Goal: Transaction & Acquisition: Purchase product/service

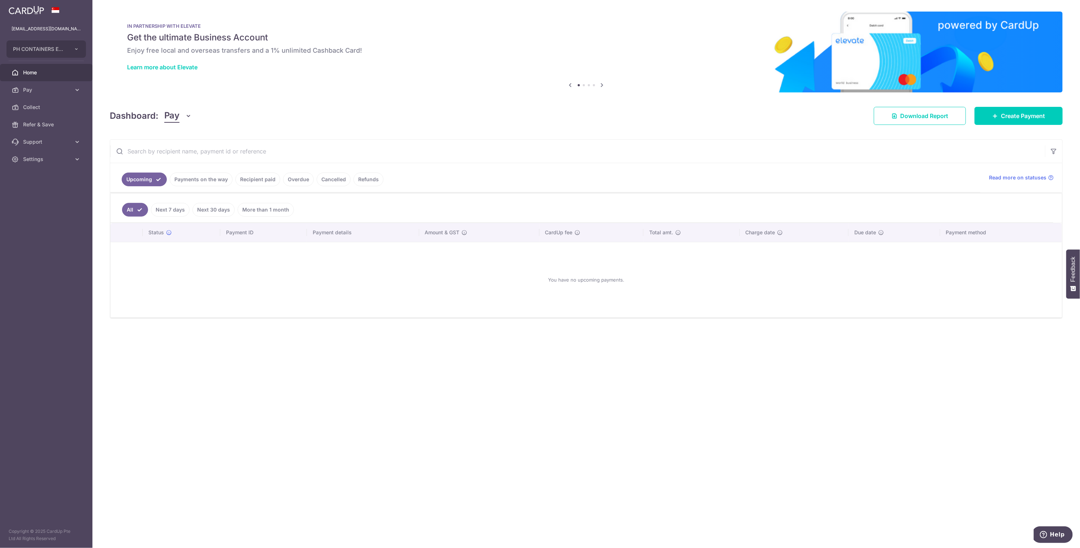
click at [986, 118] on body "puayhoon@phc.com.sg PH CONTAINERS EXPRESS (S) PTE LTD Add new company PH CONTAI…" at bounding box center [540, 274] width 1080 height 548
click at [1017, 114] on span "Create Payment" at bounding box center [1023, 116] width 44 height 9
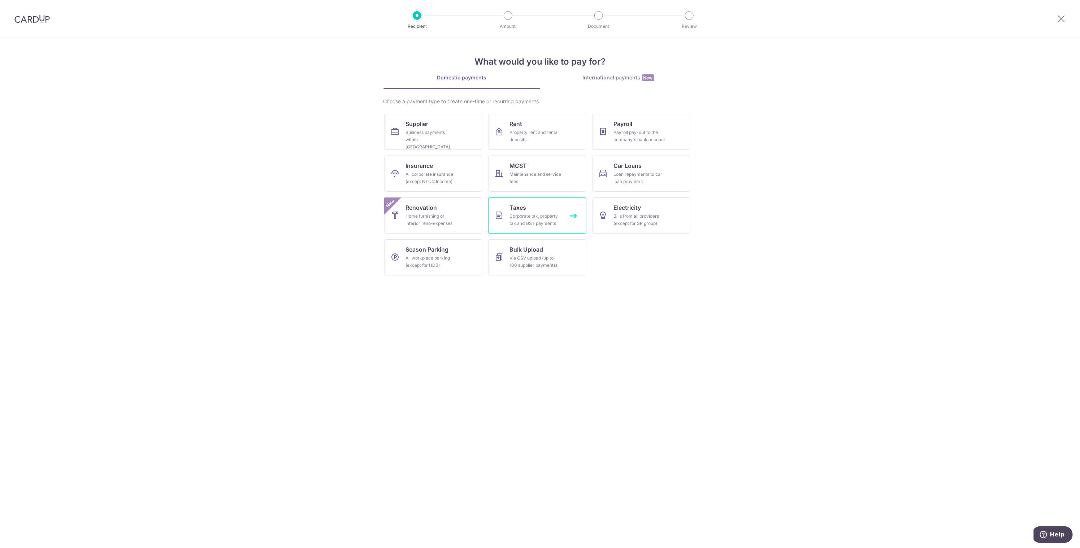
click at [508, 212] on link "Taxes Corporate tax, property tax and GST payments" at bounding box center [537, 215] width 98 height 36
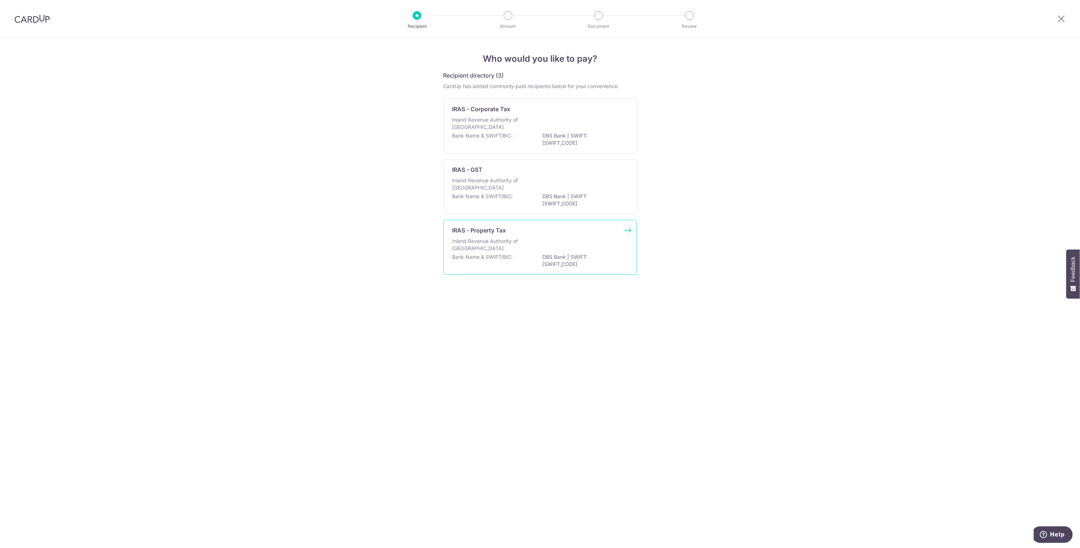
click at [502, 244] on p "Inland Revenue Authority of Singapore" at bounding box center [490, 245] width 77 height 14
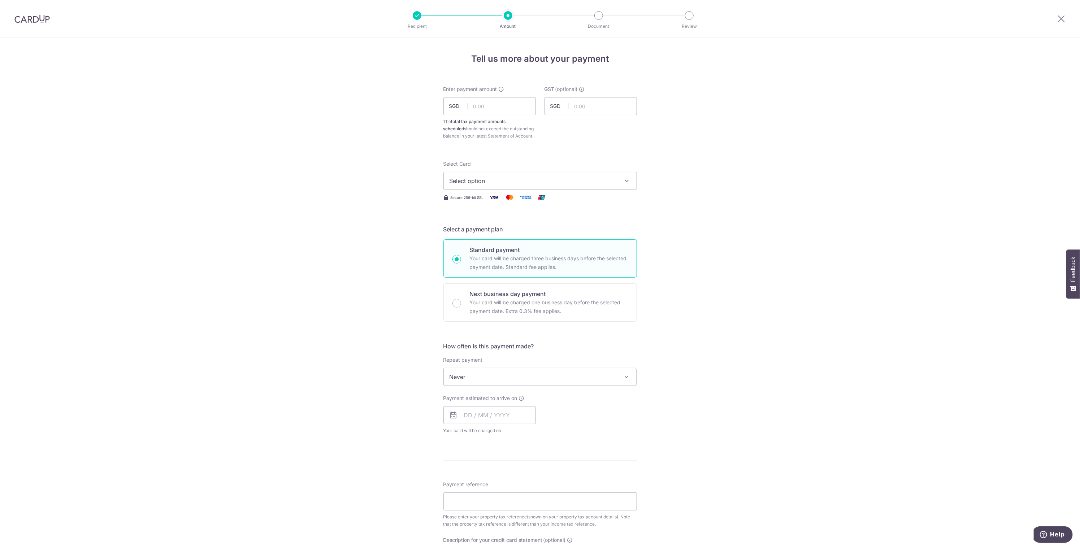
click at [481, 94] on div "Enter payment amount SGD The total tax payment amounts scheduled should not exc…" at bounding box center [489, 113] width 92 height 54
click at [479, 105] on input "text" at bounding box center [489, 106] width 92 height 18
type input "11,000.67"
click at [509, 188] on button "Select option" at bounding box center [540, 181] width 194 height 18
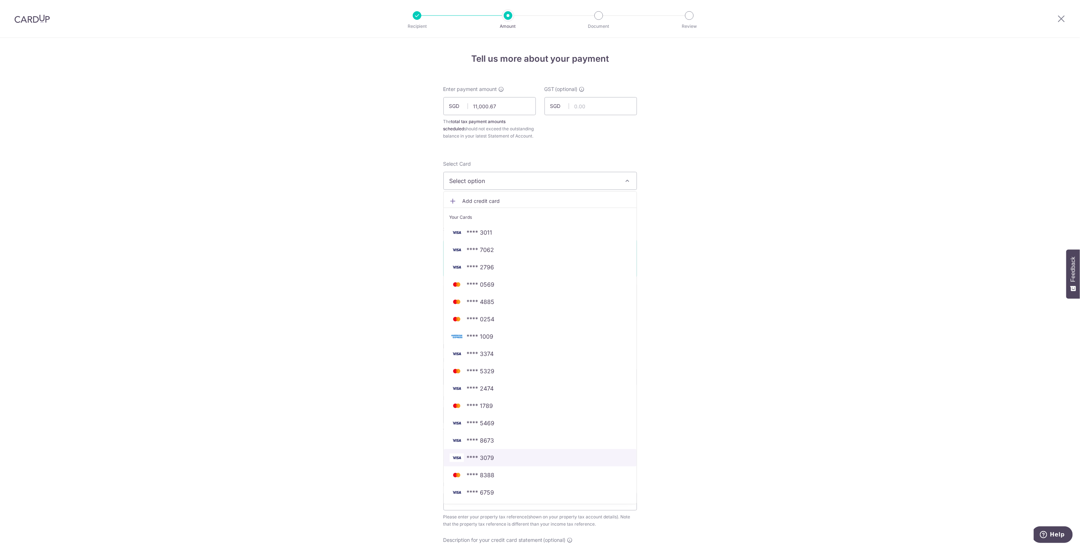
click at [502, 457] on span "**** 3079" at bounding box center [540, 457] width 181 height 9
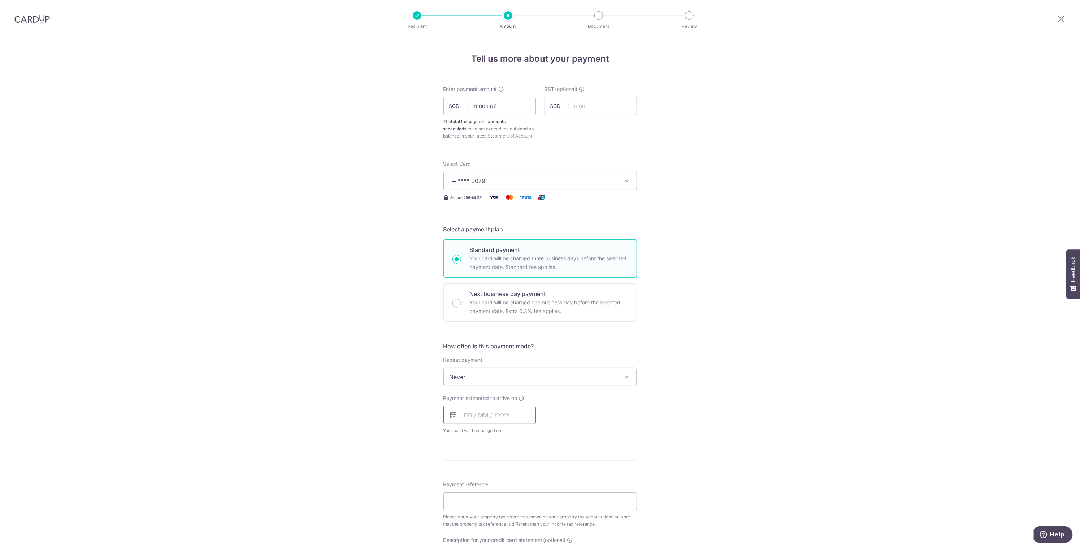
click at [483, 418] on input "text" at bounding box center [489, 415] width 92 height 18
click at [502, 479] on link "8" at bounding box center [502, 481] width 12 height 12
type input "[DATE]"
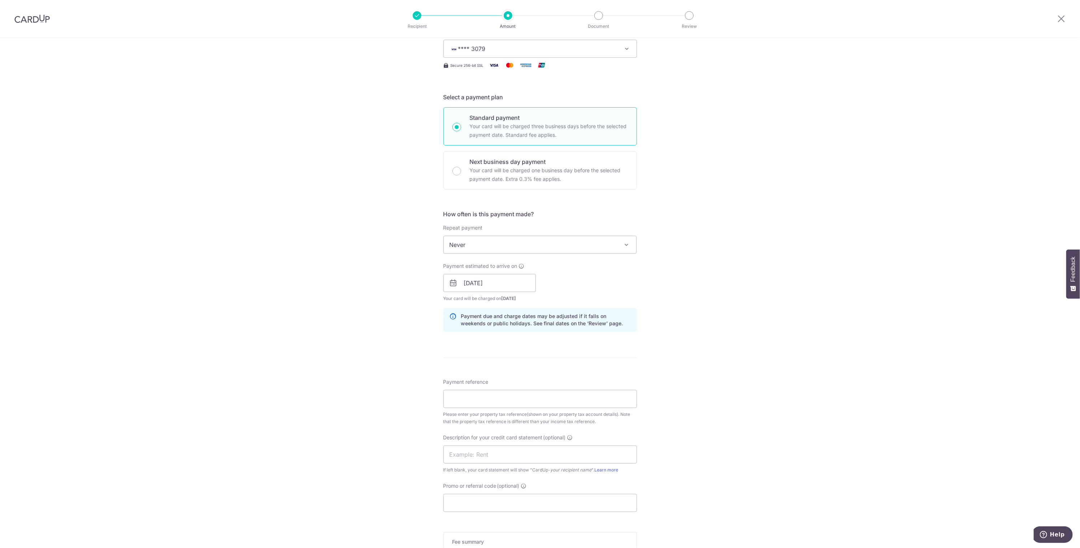
scroll to position [135, 0]
click at [539, 395] on input "Payment reference" at bounding box center [540, 396] width 194 height 18
type input "p"
type input "P"
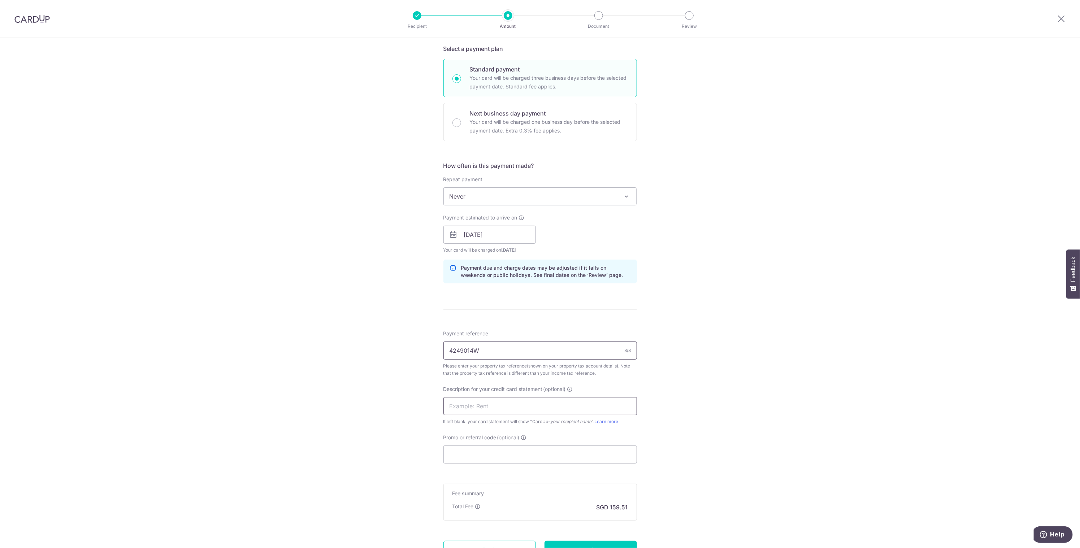
type input "4249014W"
click at [509, 405] on input "text" at bounding box center [540, 406] width 194 height 18
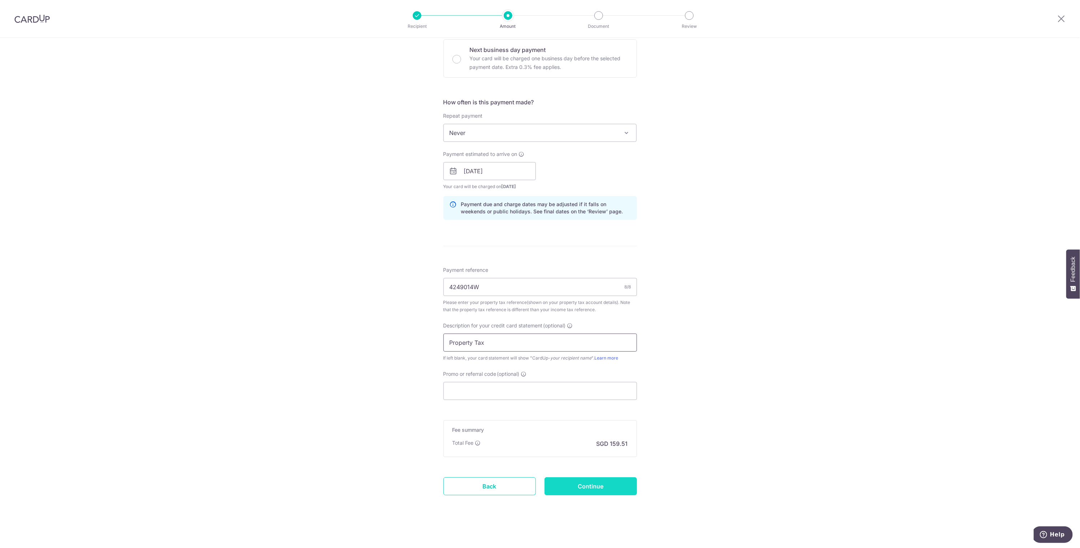
type input "Property Tax"
click at [577, 490] on input "Continue" at bounding box center [590, 486] width 92 height 18
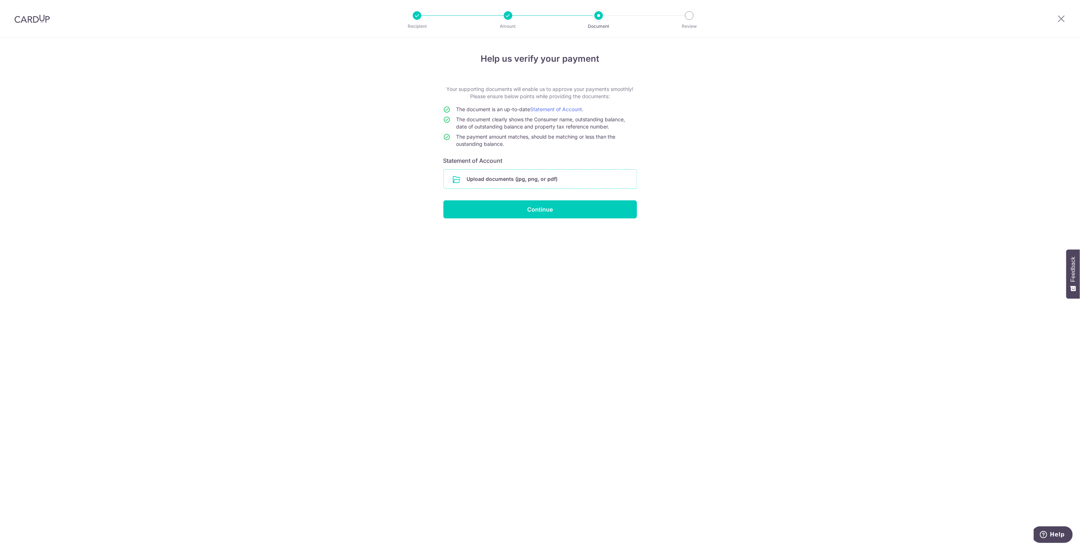
click at [470, 178] on input "file" at bounding box center [540, 179] width 193 height 19
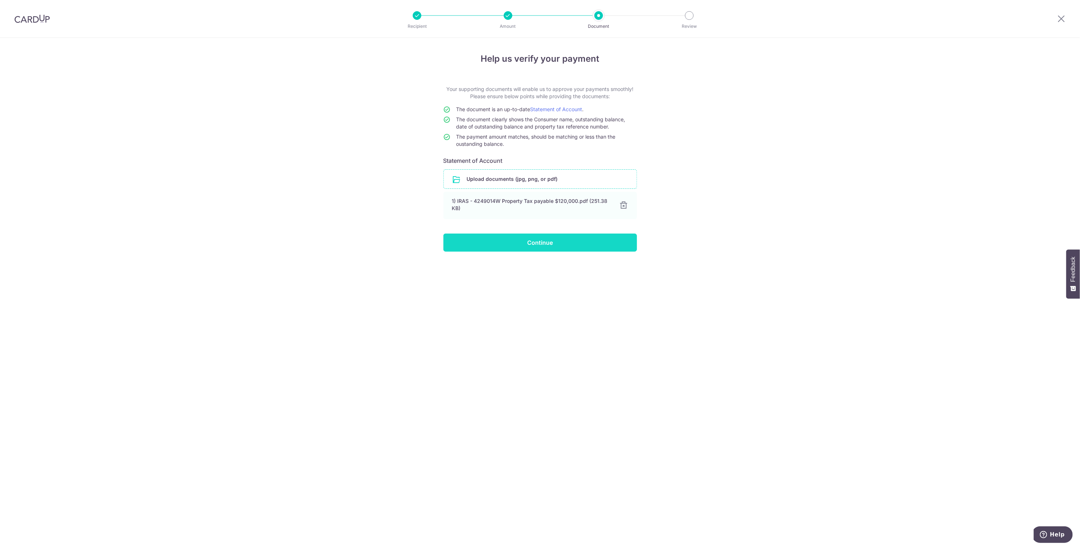
click at [553, 248] on input "Continue" at bounding box center [540, 243] width 194 height 18
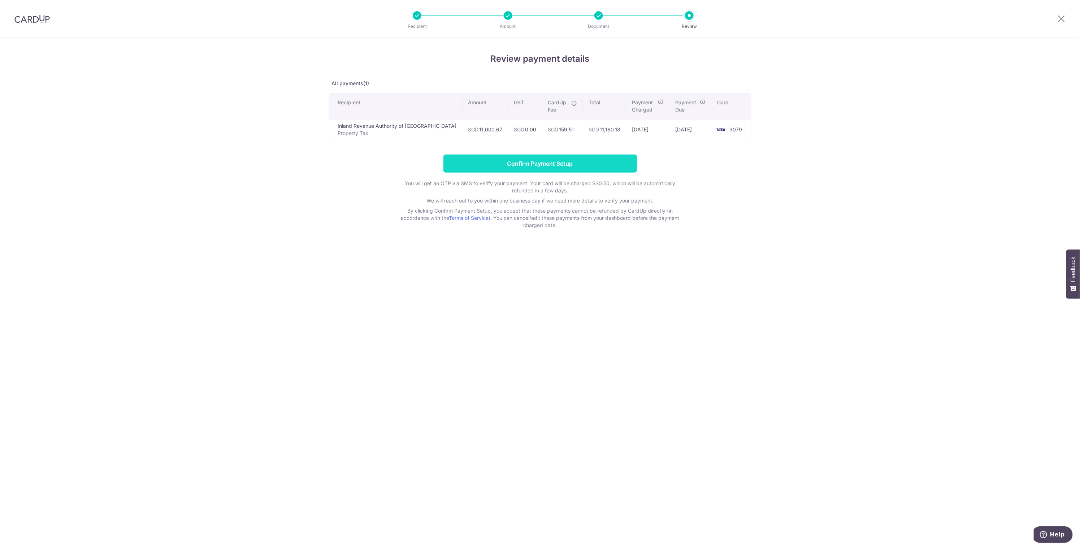
click at [524, 164] on input "Confirm Payment Setup" at bounding box center [540, 164] width 194 height 18
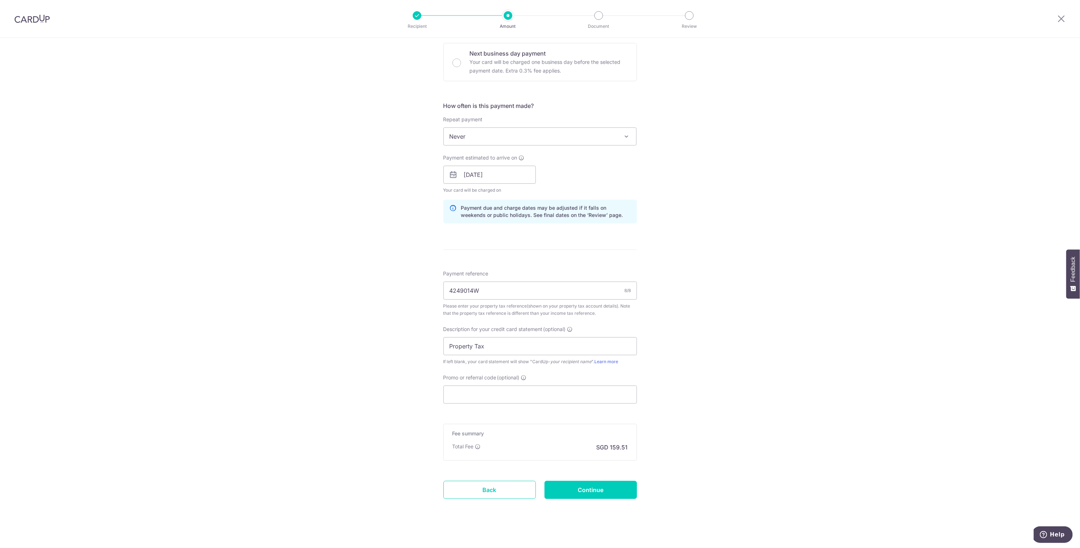
scroll to position [274, 0]
click at [581, 486] on input "Continue" at bounding box center [590, 486] width 92 height 18
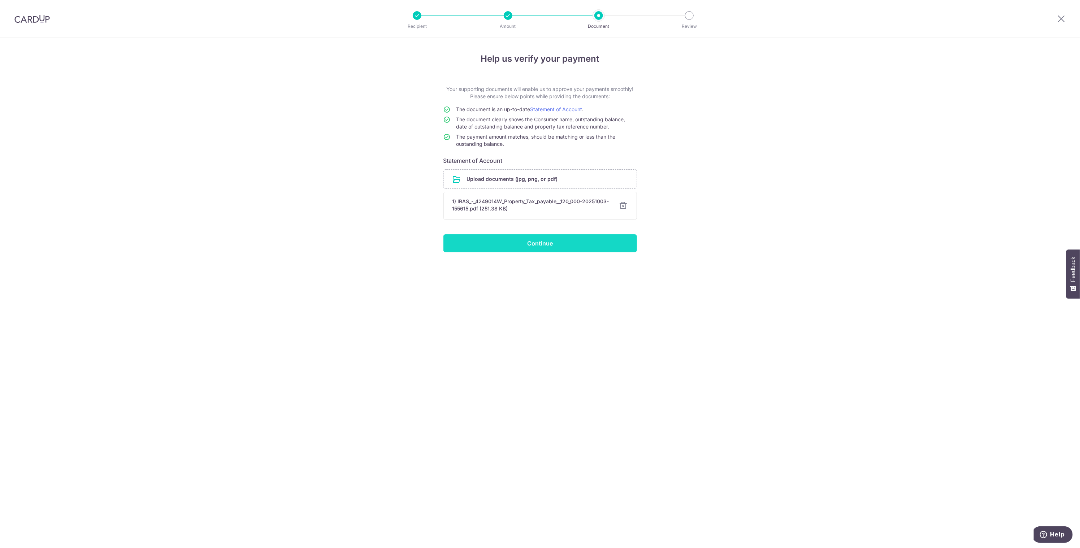
click at [509, 244] on input "Continue" at bounding box center [540, 243] width 194 height 18
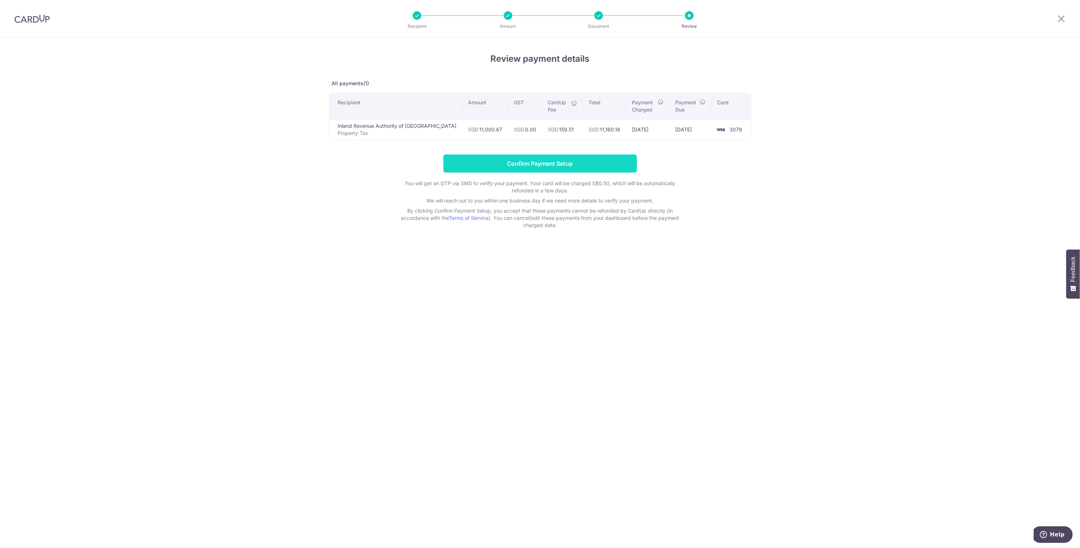
click at [539, 167] on input "Confirm Payment Setup" at bounding box center [540, 164] width 194 height 18
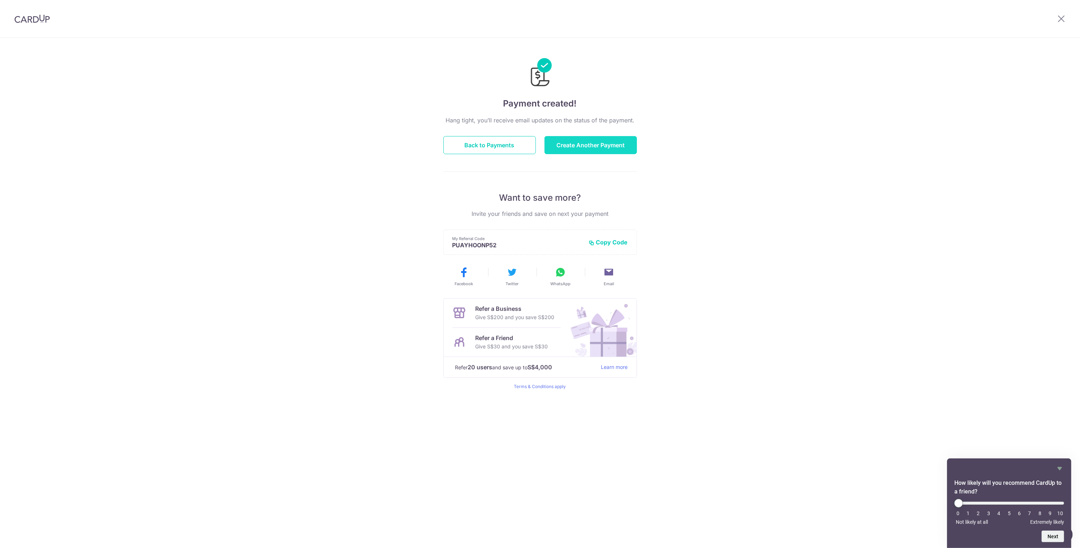
click at [582, 142] on button "Create Another Payment" at bounding box center [590, 145] width 92 height 18
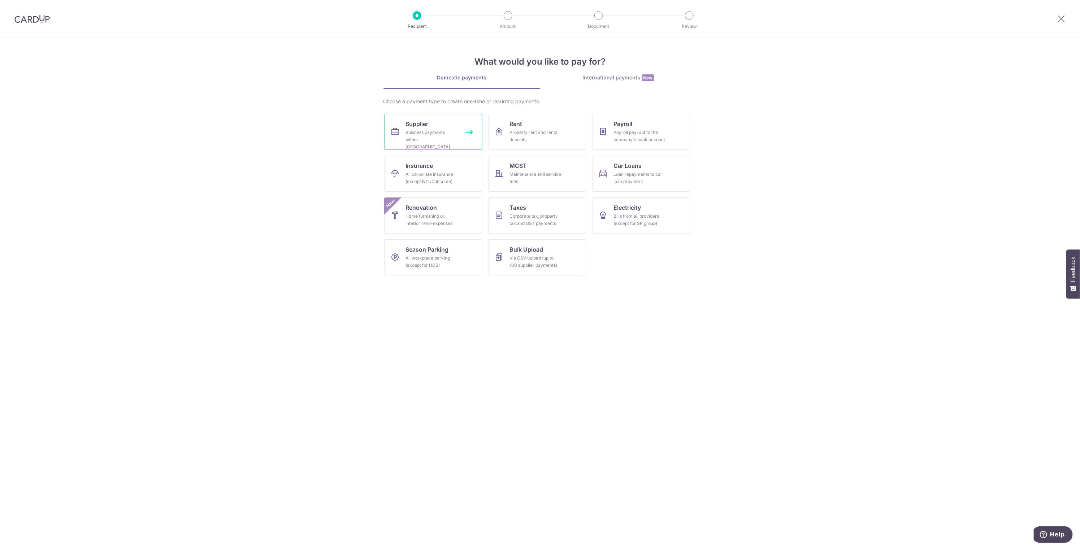
click at [441, 132] on div "Business payments within Singapore" at bounding box center [432, 140] width 52 height 22
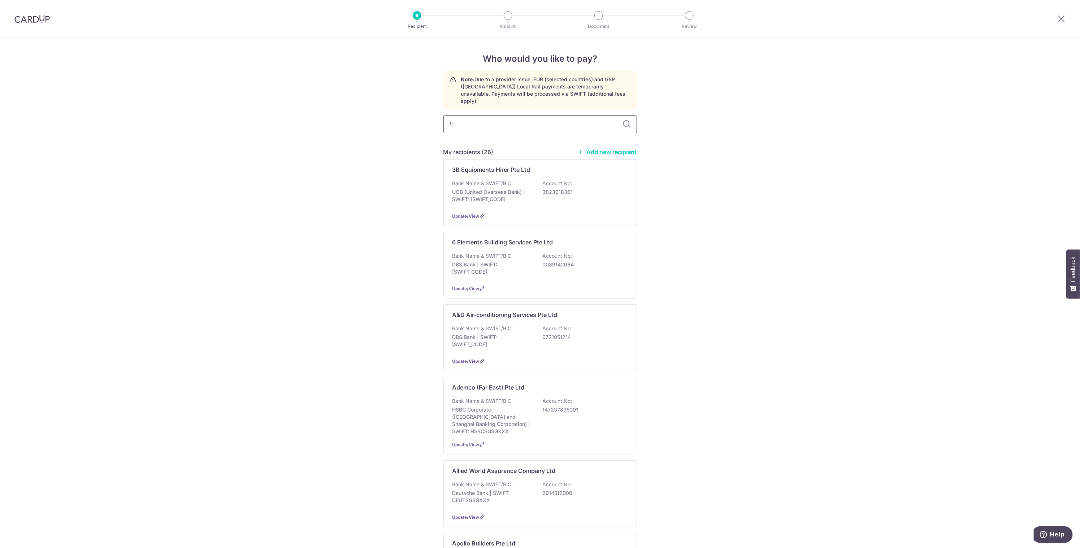
type input "flo"
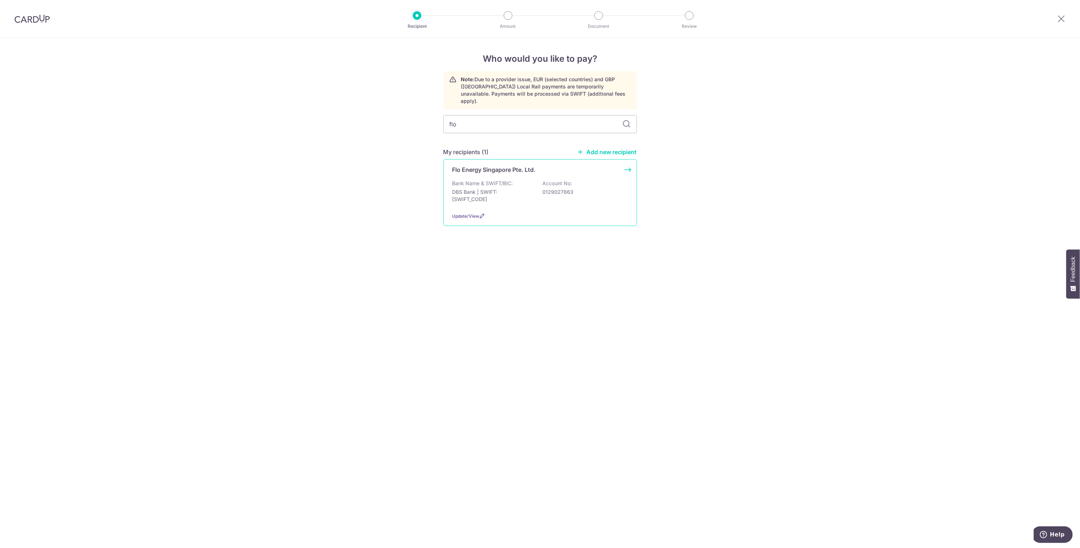
click at [507, 180] on div "Bank Name & SWIFT/BIC: DBS Bank | SWIFT: [SWIFT_CODE] Account No: 0129027863" at bounding box center [539, 193] width 175 height 27
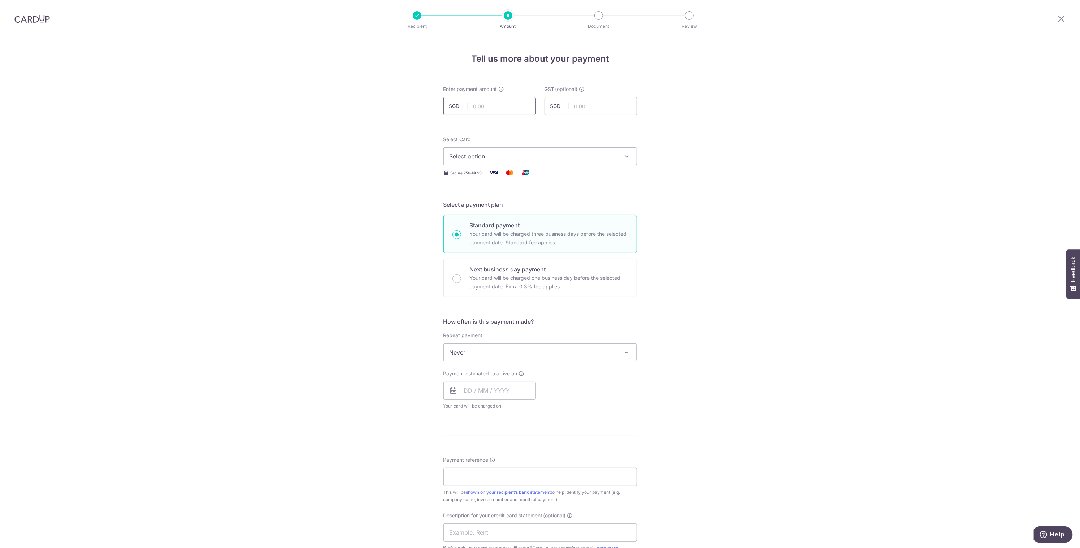
click at [481, 101] on input "text" at bounding box center [489, 106] width 92 height 18
type input "9,760.20"
click at [609, 138] on div "Select Card Select option Add credit card Your Cards **** 3011 **** 7062 **** 2…" at bounding box center [540, 151] width 194 height 30
click at [607, 159] on span "Select option" at bounding box center [534, 156] width 168 height 9
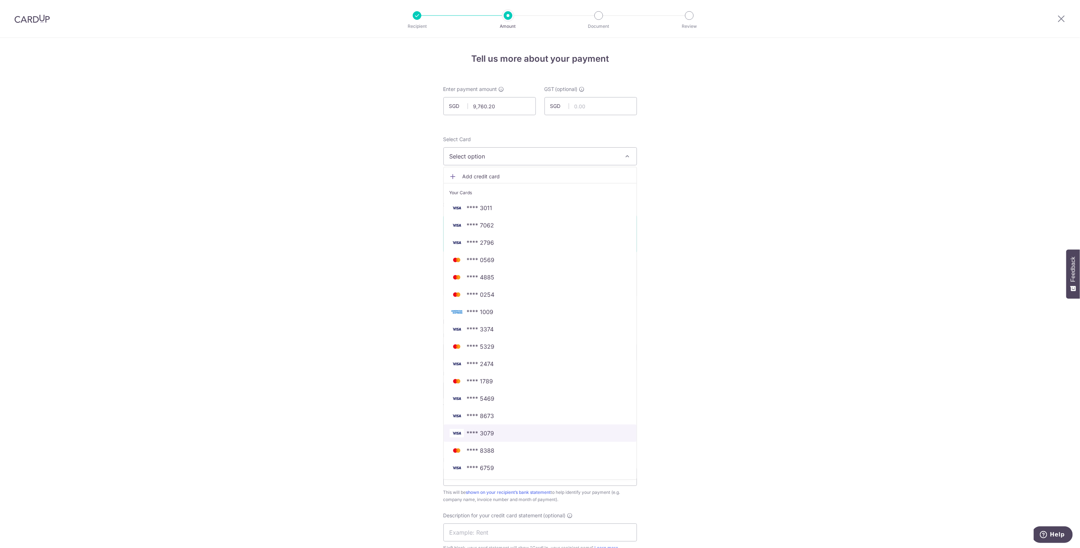
click at [525, 428] on link "**** 3079" at bounding box center [540, 433] width 193 height 17
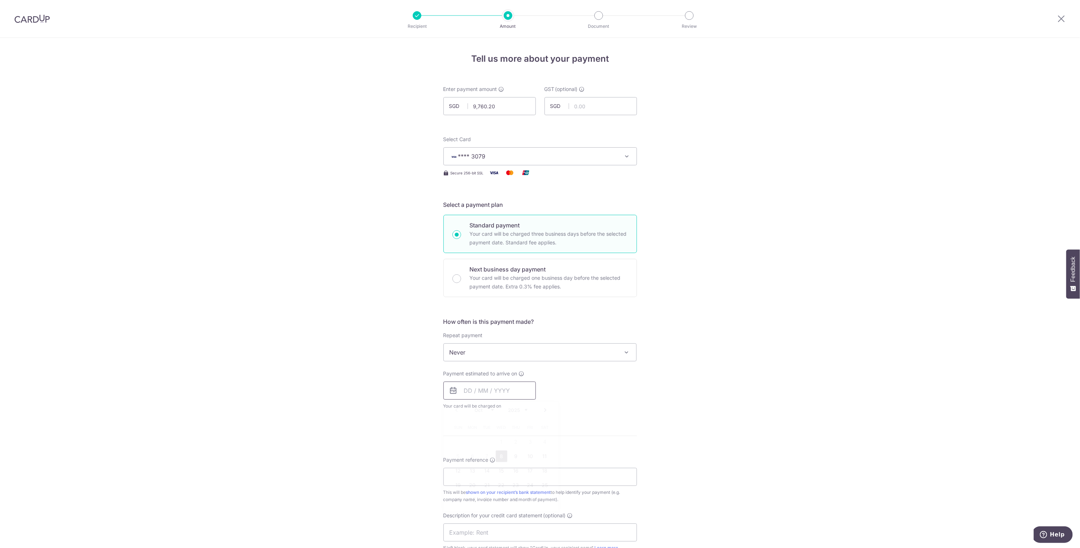
click at [517, 392] on input "text" at bounding box center [489, 391] width 92 height 18
click at [498, 451] on link "8" at bounding box center [502, 457] width 12 height 12
type input "[DATE]"
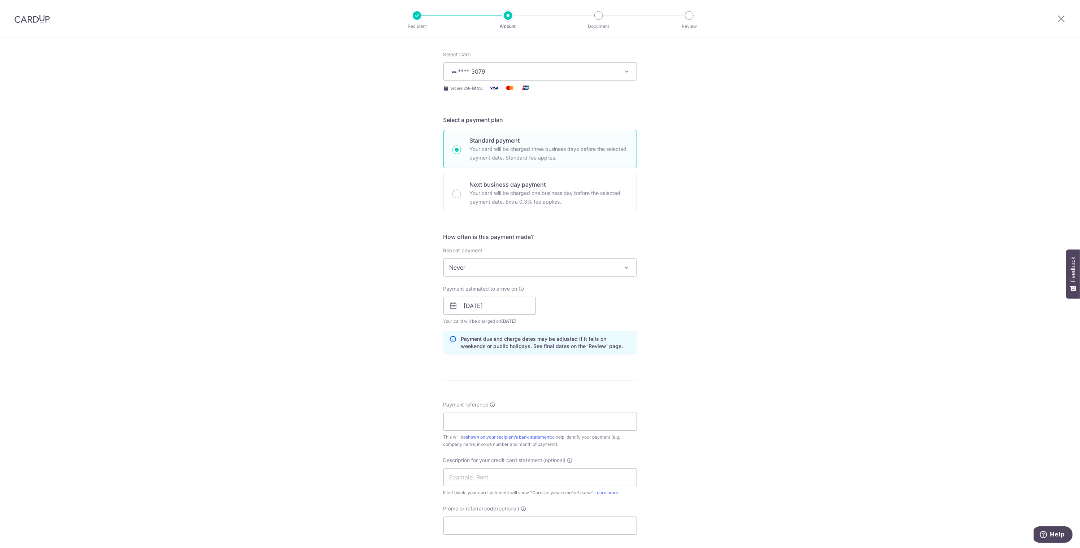
scroll to position [135, 0]
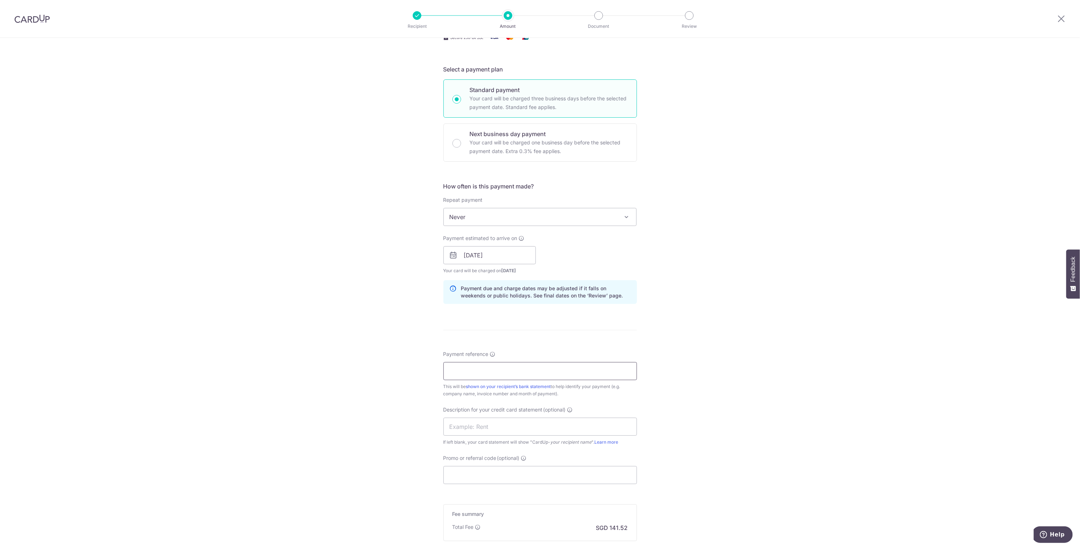
click at [494, 370] on input "Payment reference" at bounding box center [540, 371] width 194 height 18
paste input "2510015874"
type input "PH Containers inv 2510015874"
click at [451, 426] on input "text" at bounding box center [540, 427] width 194 height 18
paste input "2510"
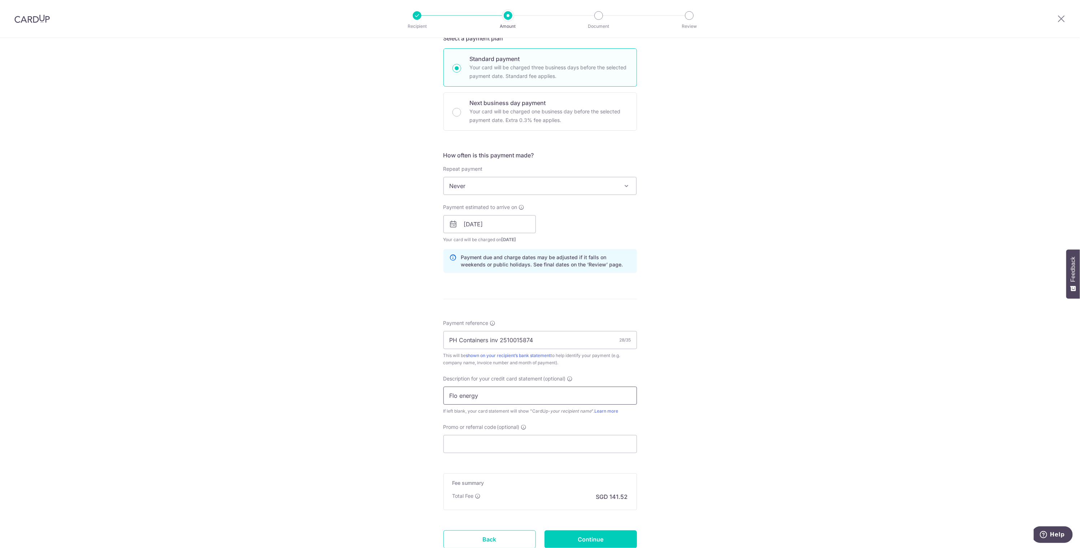
scroll to position [220, 0]
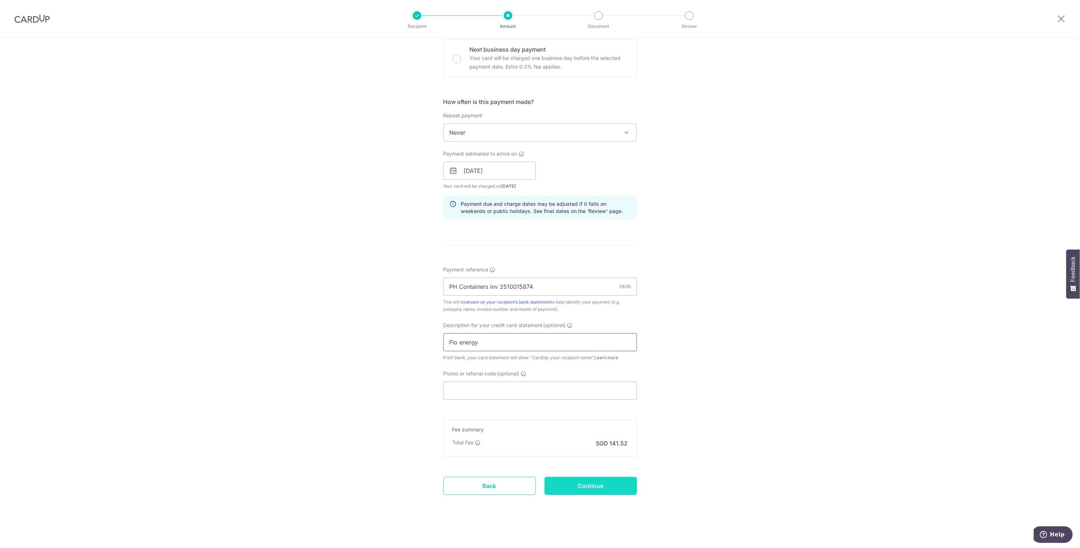
type input "Flo energy"
click at [583, 486] on input "Continue" at bounding box center [590, 486] width 92 height 18
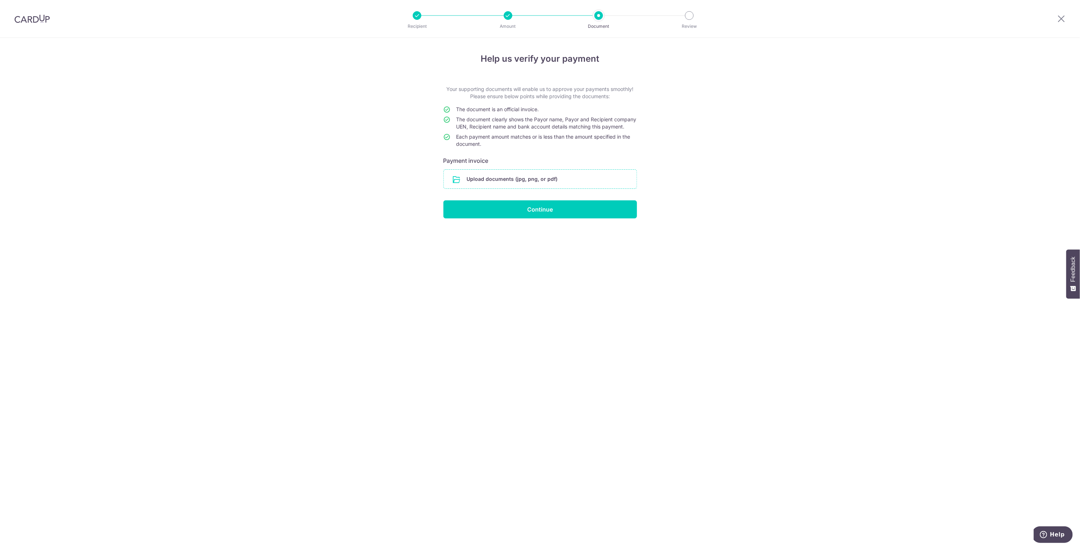
click at [518, 184] on input "file" at bounding box center [540, 179] width 193 height 19
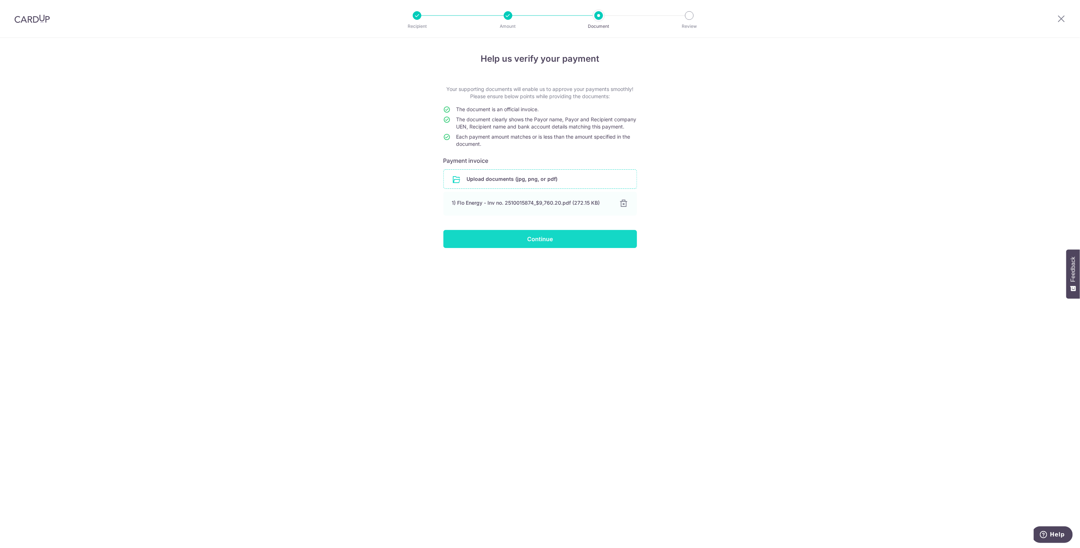
click at [487, 245] on input "Continue" at bounding box center [540, 239] width 194 height 18
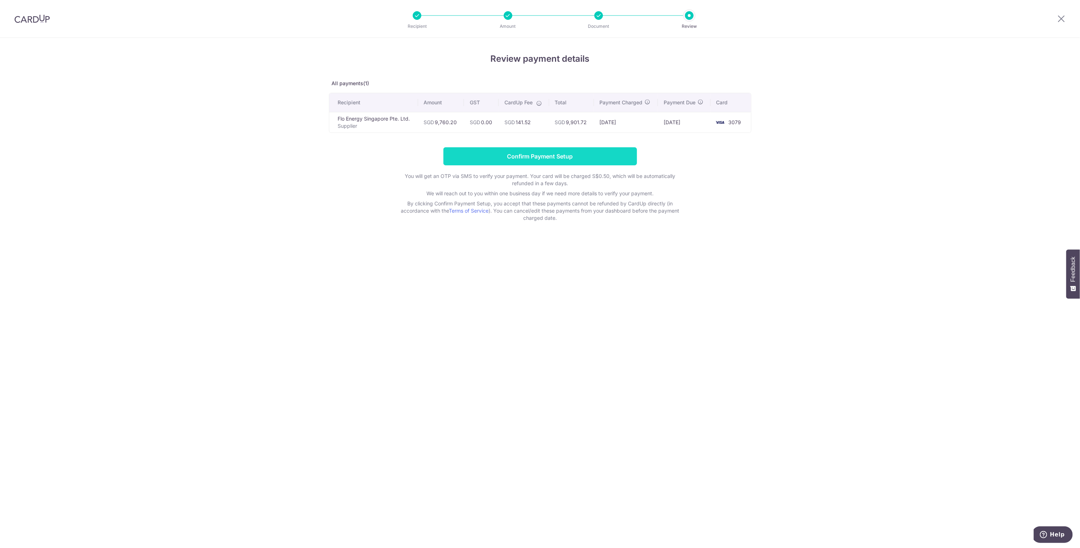
click at [485, 159] on input "Confirm Payment Setup" at bounding box center [540, 156] width 194 height 18
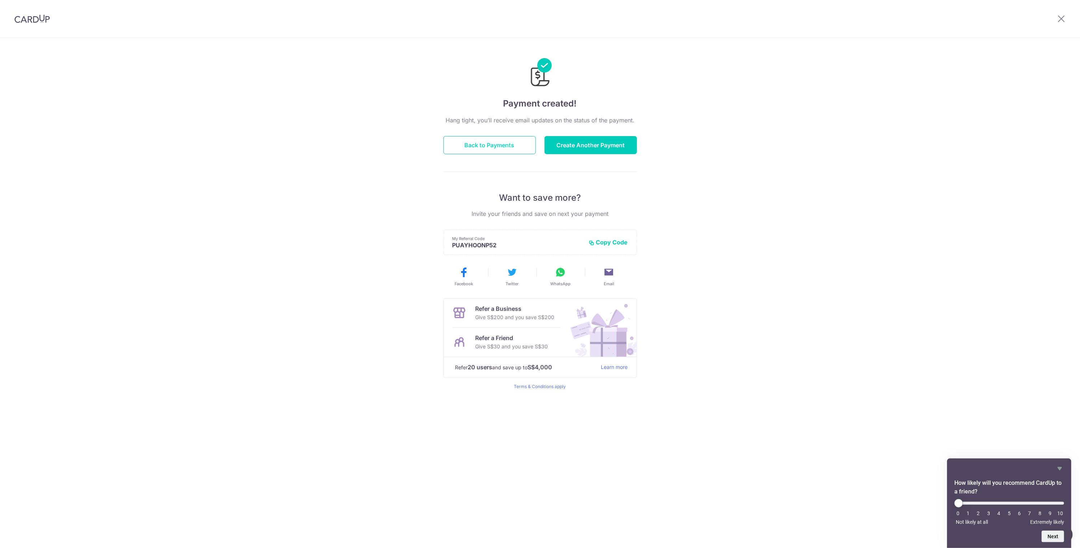
click at [507, 153] on button "Back to Payments" at bounding box center [489, 145] width 92 height 18
click at [507, 149] on button "Back to Payments" at bounding box center [489, 145] width 92 height 18
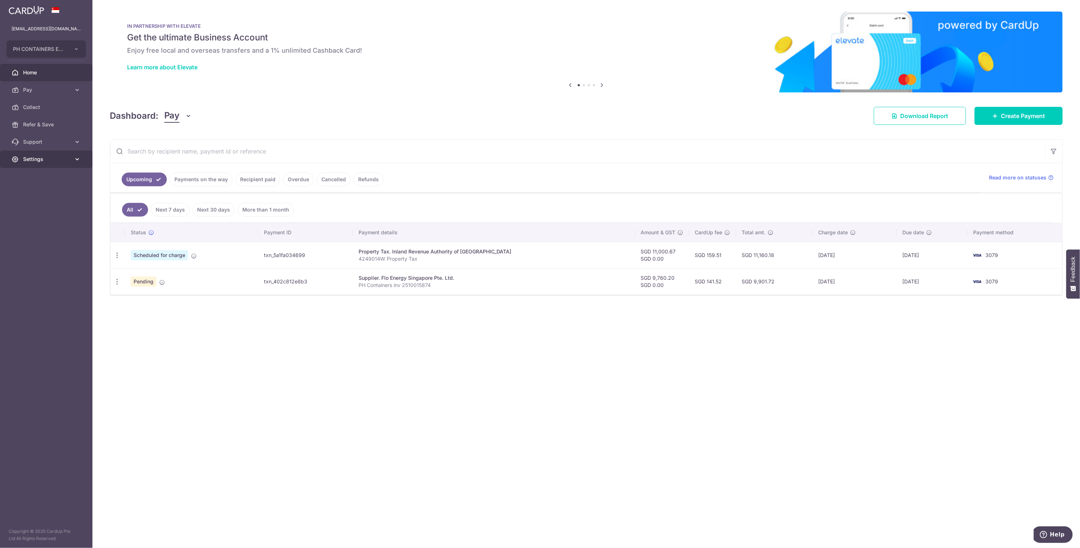
click at [21, 158] on link "Settings" at bounding box center [46, 159] width 92 height 17
click at [19, 190] on link "Logout" at bounding box center [46, 193] width 92 height 17
